Goal: Transaction & Acquisition: Purchase product/service

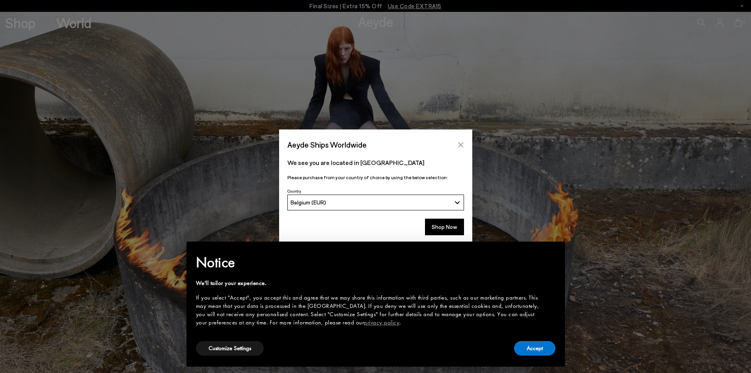
click at [460, 144] on icon "Close" at bounding box center [461, 145] width 6 height 6
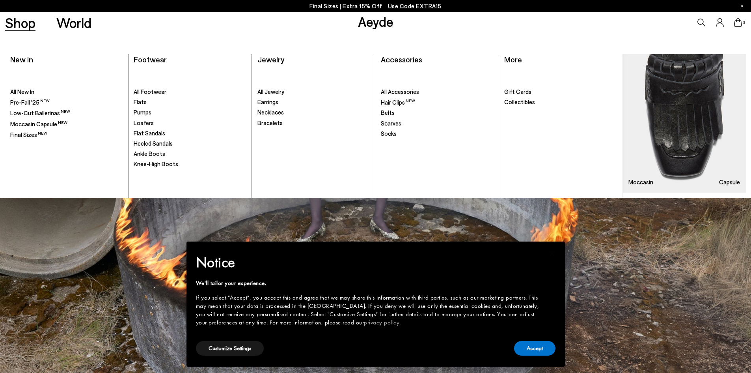
click at [24, 24] on link "Shop" at bounding box center [20, 23] width 30 height 14
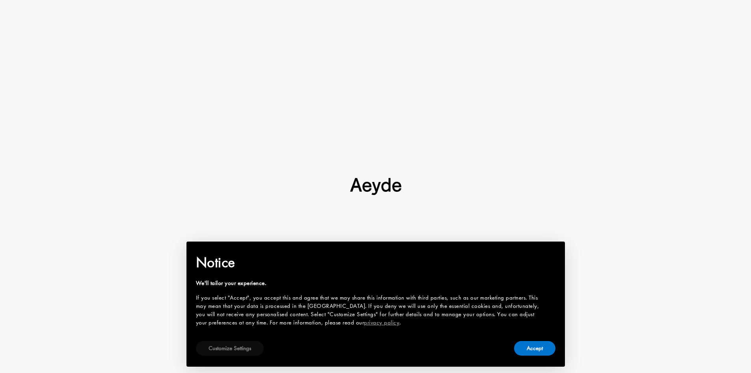
click at [224, 352] on button "Customize Settings" at bounding box center [230, 348] width 68 height 15
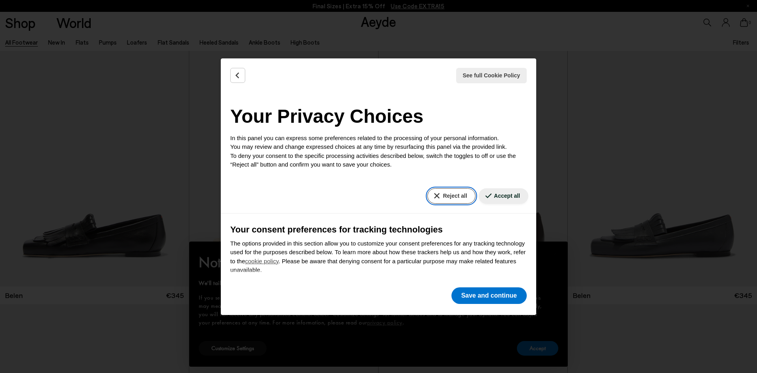
click at [444, 195] on button "Reject all" at bounding box center [451, 195] width 48 height 15
click at [427, 196] on button "Reject all" at bounding box center [451, 195] width 48 height 15
click at [483, 291] on button "Save and continue" at bounding box center [488, 295] width 75 height 17
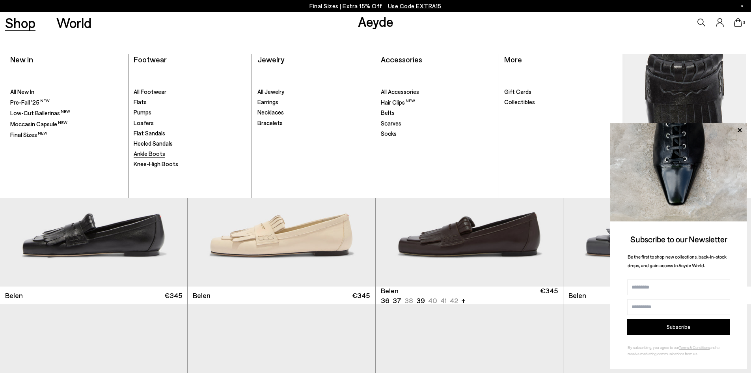
click at [151, 152] on span "Ankle Boots" at bounding box center [150, 153] width 32 height 7
